Goal: Information Seeking & Learning: Learn about a topic

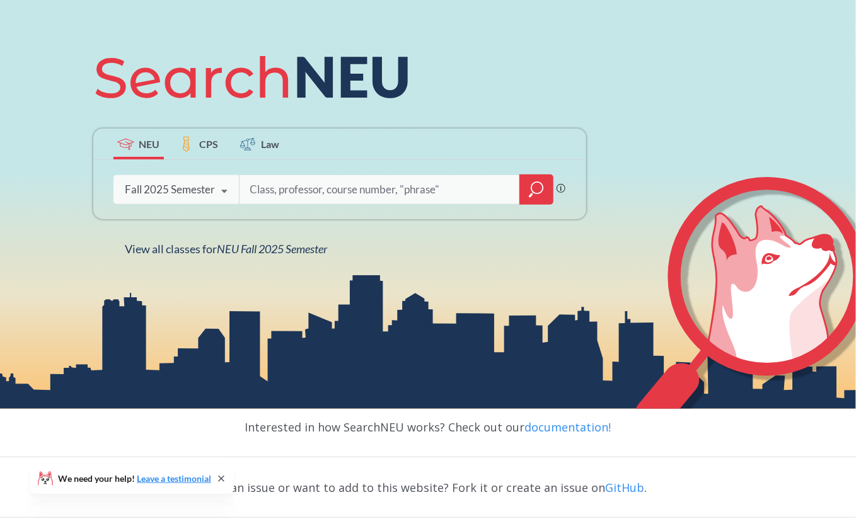
scroll to position [22, 0]
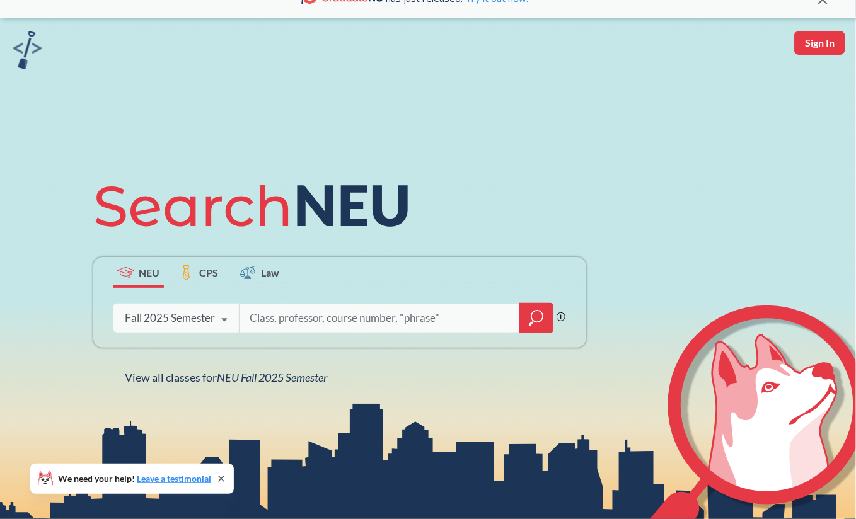
click at [291, 321] on input "search" at bounding box center [380, 318] width 262 height 26
click at [193, 265] on label "CPS" at bounding box center [199, 272] width 50 height 31
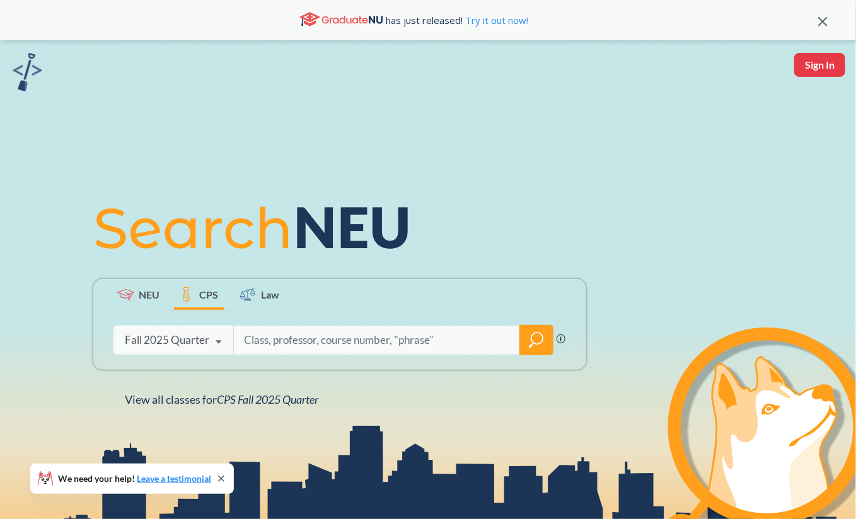
click at [139, 291] on span "NEU" at bounding box center [149, 294] width 21 height 15
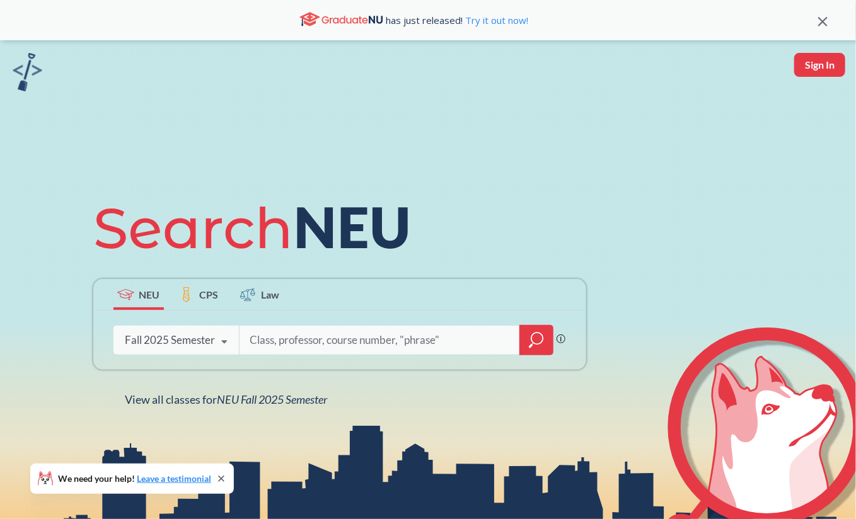
click at [330, 345] on input "search" at bounding box center [380, 340] width 262 height 26
type input "CMD 2310"
click at [199, 299] on label "CPS" at bounding box center [199, 294] width 50 height 31
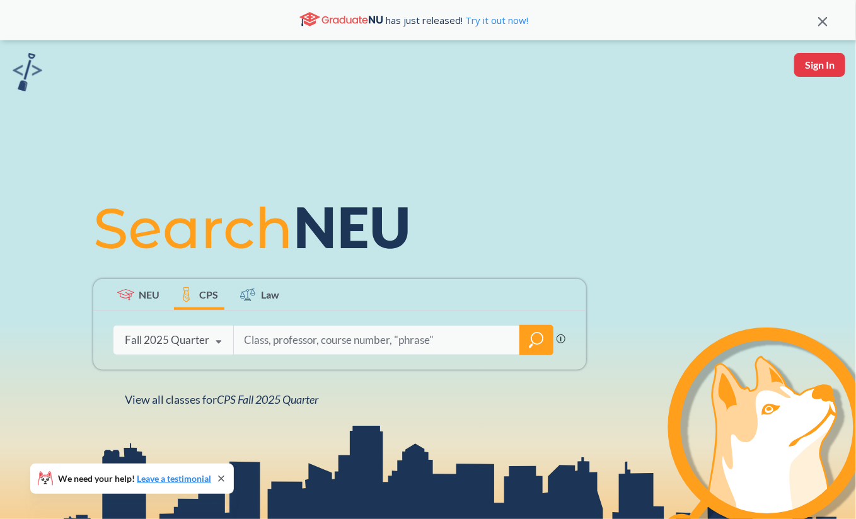
click at [278, 337] on input "search" at bounding box center [377, 340] width 268 height 26
type input "CMN 2310"
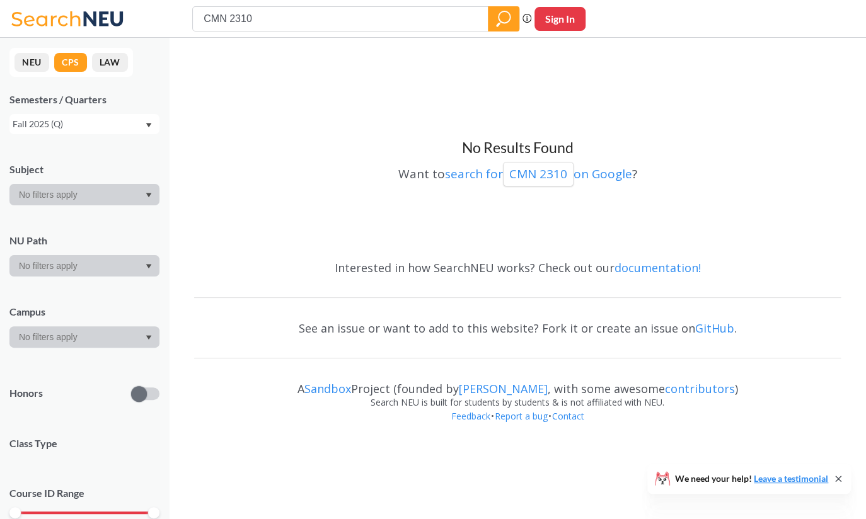
click at [44, 68] on button "NEU" at bounding box center [32, 62] width 35 height 19
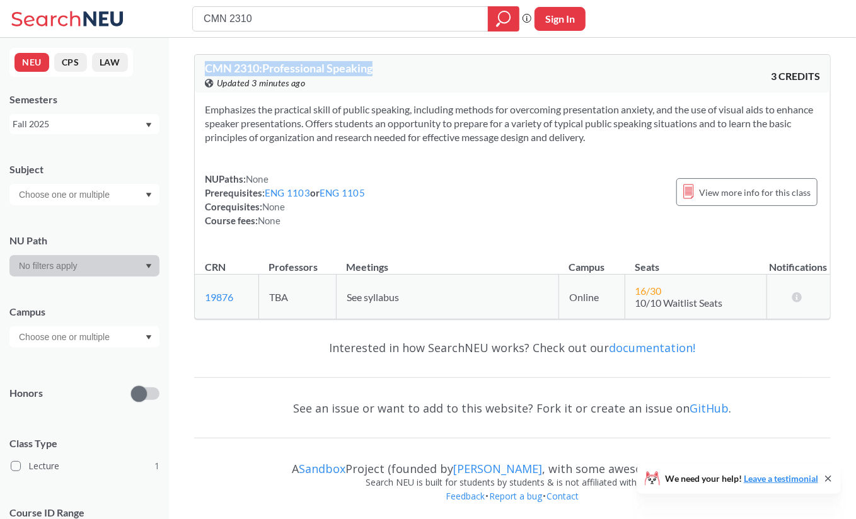
drag, startPoint x: 392, startPoint y: 66, endPoint x: 199, endPoint y: 70, distance: 192.3
click at [199, 70] on div "CMN 2310 : Professional Speaking View this course on Banner. Updated 3 minutes …" at bounding box center [513, 74] width 636 height 38
drag, startPoint x: 667, startPoint y: 148, endPoint x: 204, endPoint y: 66, distance: 470.1
click at [204, 66] on div "CMN 2310 : Professional Speaking View this course on Banner. Updated 3 minutes …" at bounding box center [512, 186] width 637 height 265
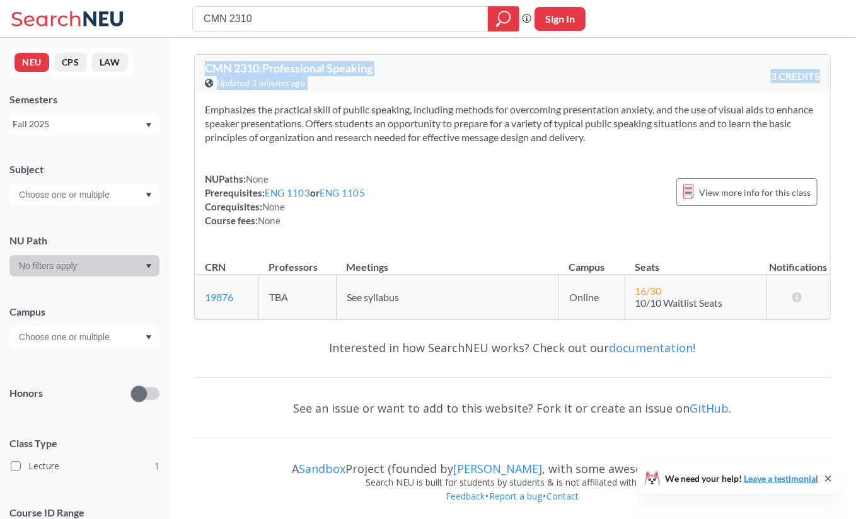
click at [205, 66] on span "CMN 2310 : Professional Speaking" at bounding box center [289, 68] width 168 height 14
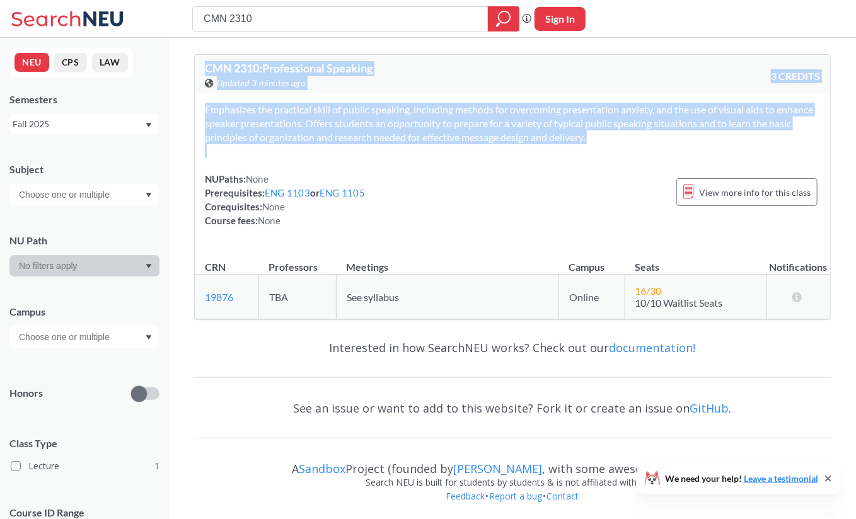
drag, startPoint x: 204, startPoint y: 66, endPoint x: 654, endPoint y: 153, distance: 458.6
click at [653, 154] on div "CMN 2310 : Professional Speaking View this course on Banner. Updated 3 minutes …" at bounding box center [512, 186] width 637 height 265
click at [654, 153] on div "Emphasizes the practical skill of public speaking, including methods for overco…" at bounding box center [513, 170] width 636 height 155
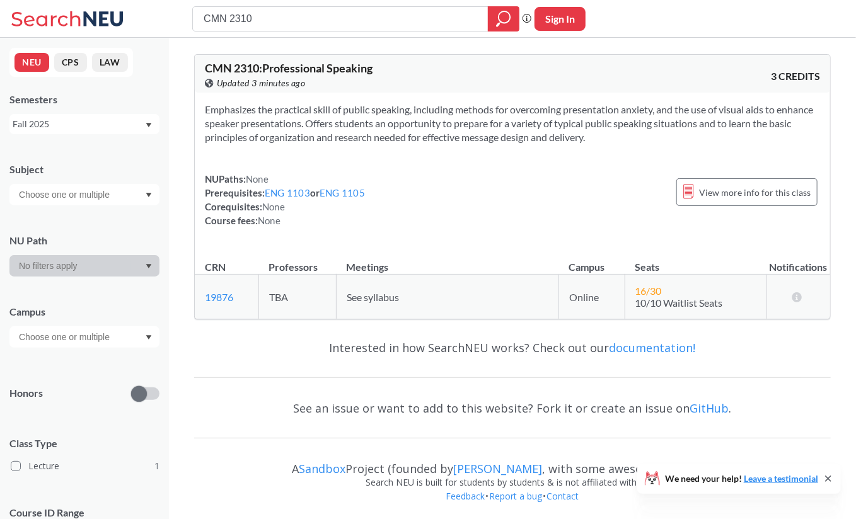
drag, startPoint x: 315, startPoint y: 18, endPoint x: 160, endPoint y: 17, distance: 155.7
click at [160, 17] on div "CMN 2310 Phrase search guarantees the exact search appears in the results. Ex. …" at bounding box center [428, 19] width 856 height 38
type input "POL 1120"
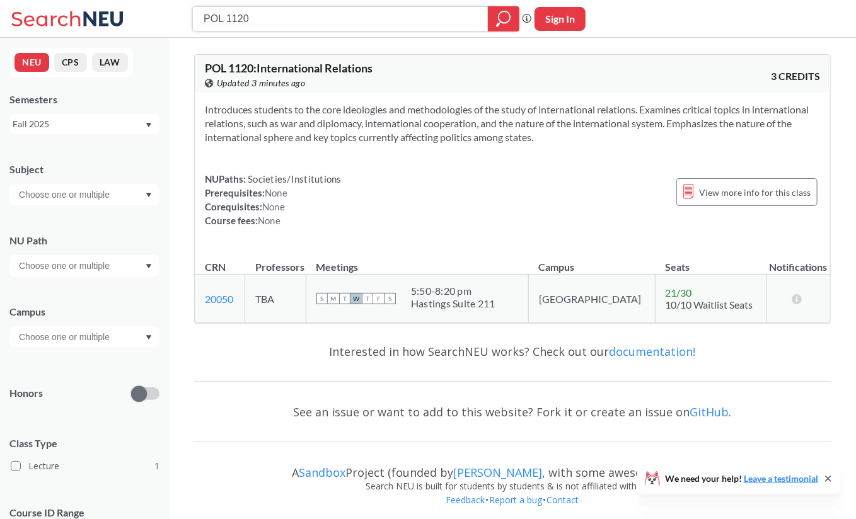
drag, startPoint x: 279, startPoint y: 20, endPoint x: 179, endPoint y: 21, distance: 100.2
click at [179, 21] on div "POL 1120 Phrase search guarantees the exact search appears in the results. Ex. …" at bounding box center [428, 19] width 856 height 38
type input "PSY 1100"
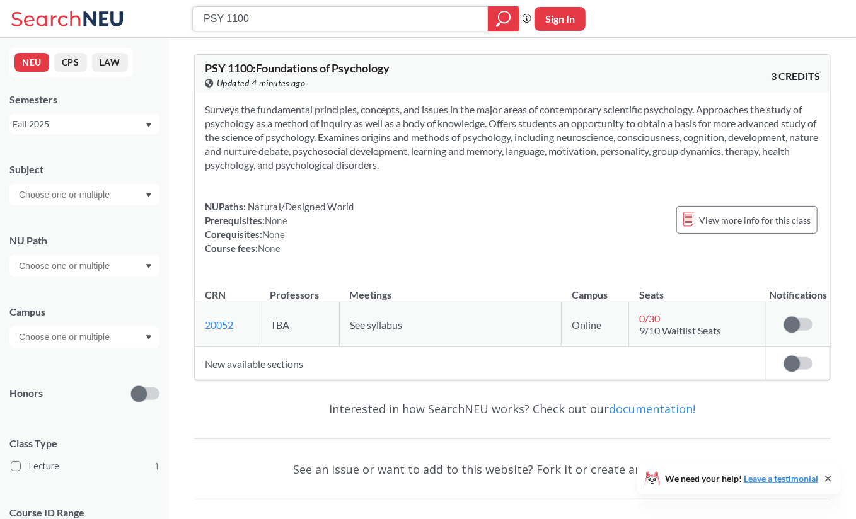
drag, startPoint x: 267, startPoint y: 21, endPoint x: 171, endPoint y: 25, distance: 95.3
click at [171, 25] on div "PSY 1100 Phrase search guarantees the exact search appears in the results. Ex. …" at bounding box center [428, 19] width 856 height 38
type input "CDV 0220"
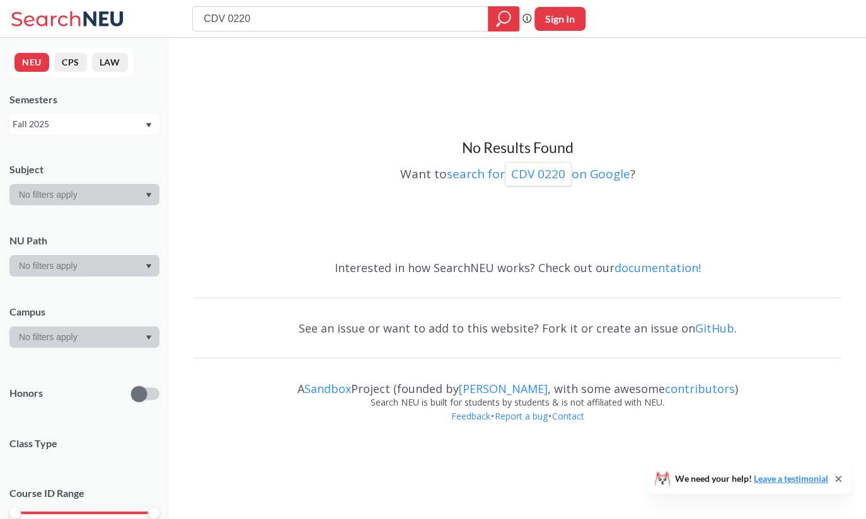
click at [281, 21] on input "CDV 0220" at bounding box center [340, 18] width 277 height 21
type input "CDV"
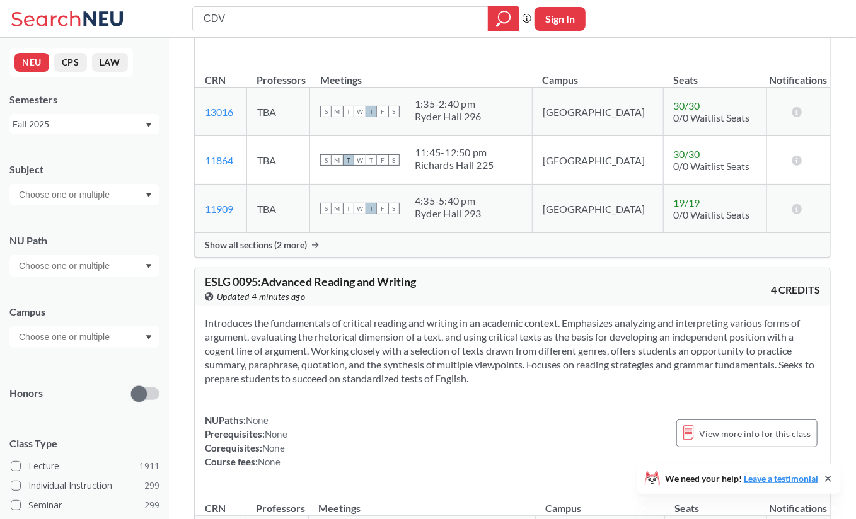
scroll to position [637, 0]
